Goal: Information Seeking & Learning: Learn about a topic

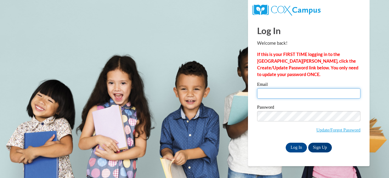
type input "[PERSON_NAME][EMAIL_ADDRESS][DOMAIN_NAME]"
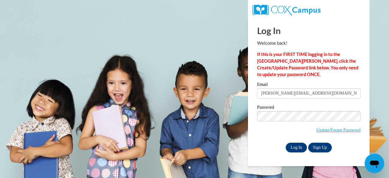
click at [295, 149] on input "Log In" at bounding box center [296, 148] width 21 height 10
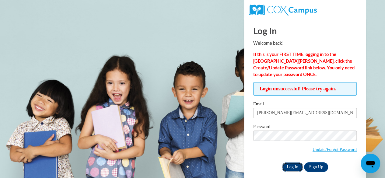
click at [295, 169] on input "Log In" at bounding box center [292, 167] width 21 height 10
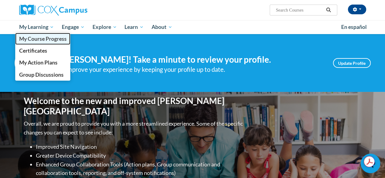
click at [44, 39] on span "My Course Progress" at bounding box center [42, 39] width 47 height 6
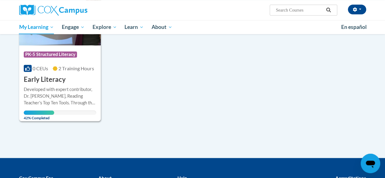
scroll to position [275, 0]
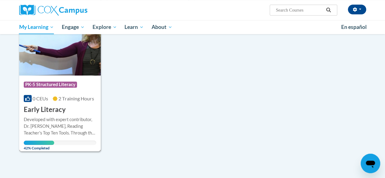
click at [84, 101] on span "2 Training Hours" at bounding box center [76, 98] width 36 height 6
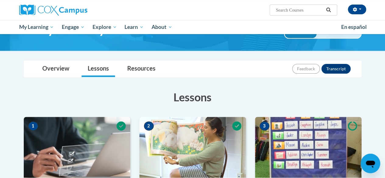
scroll to position [32, 0]
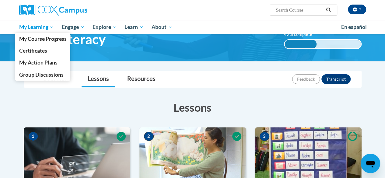
click at [28, 27] on span "My Learning" at bounding box center [36, 26] width 35 height 7
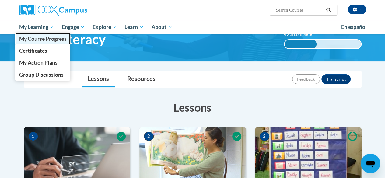
click at [35, 43] on link "My Course Progress" at bounding box center [42, 39] width 55 height 12
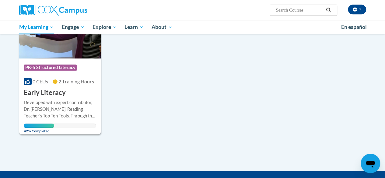
scroll to position [293, 0]
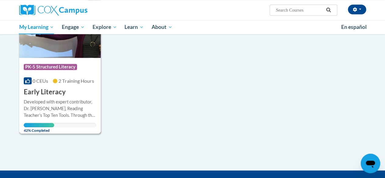
click at [87, 97] on div "More Info Open Developed with expert contributor, Dr. Deborah Glaser, Reading T…" at bounding box center [59, 114] width 81 height 35
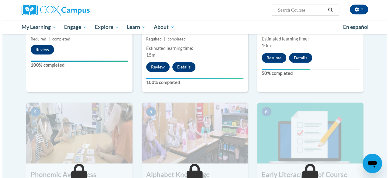
scroll to position [225, 0]
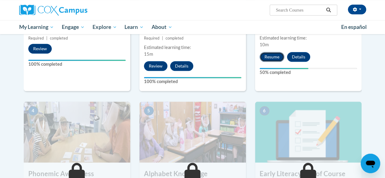
click at [268, 52] on button "Resume" at bounding box center [271, 57] width 25 height 10
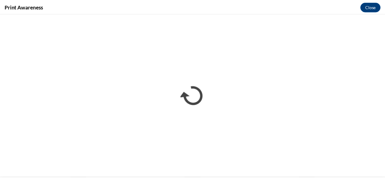
scroll to position [0, 0]
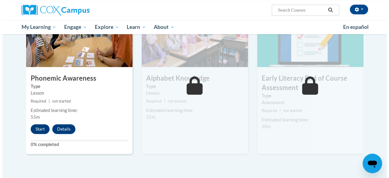
scroll to position [348, 0]
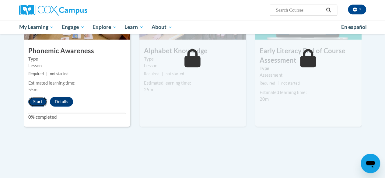
click at [39, 102] on button "Start" at bounding box center [37, 102] width 19 height 10
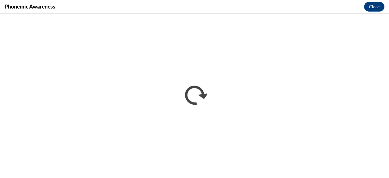
scroll to position [0, 0]
